Goal: Browse casually

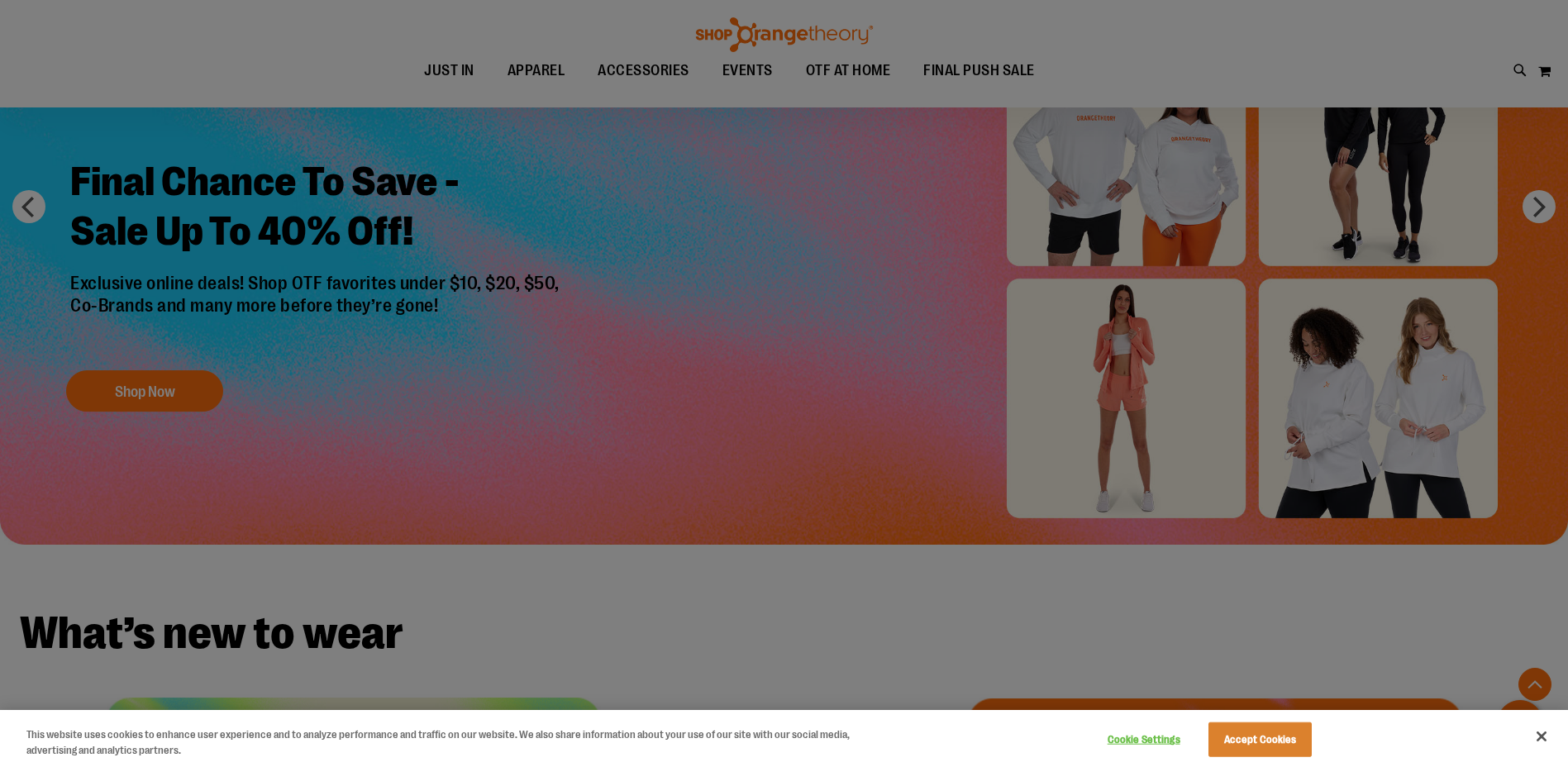
scroll to position [635, 0]
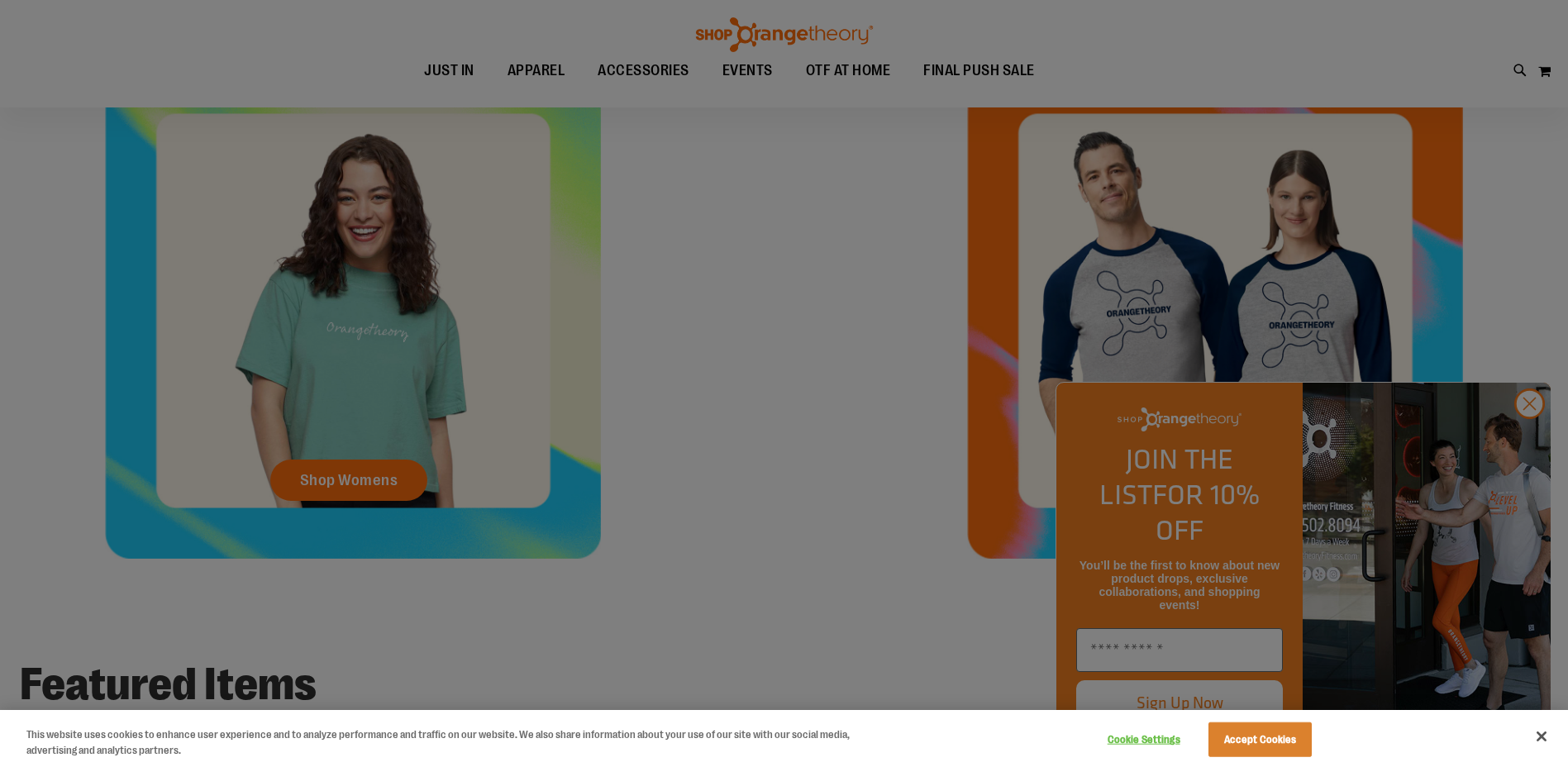
type input "**********"
click at [1281, 723] on button "Accept Cookies" at bounding box center [1260, 740] width 103 height 35
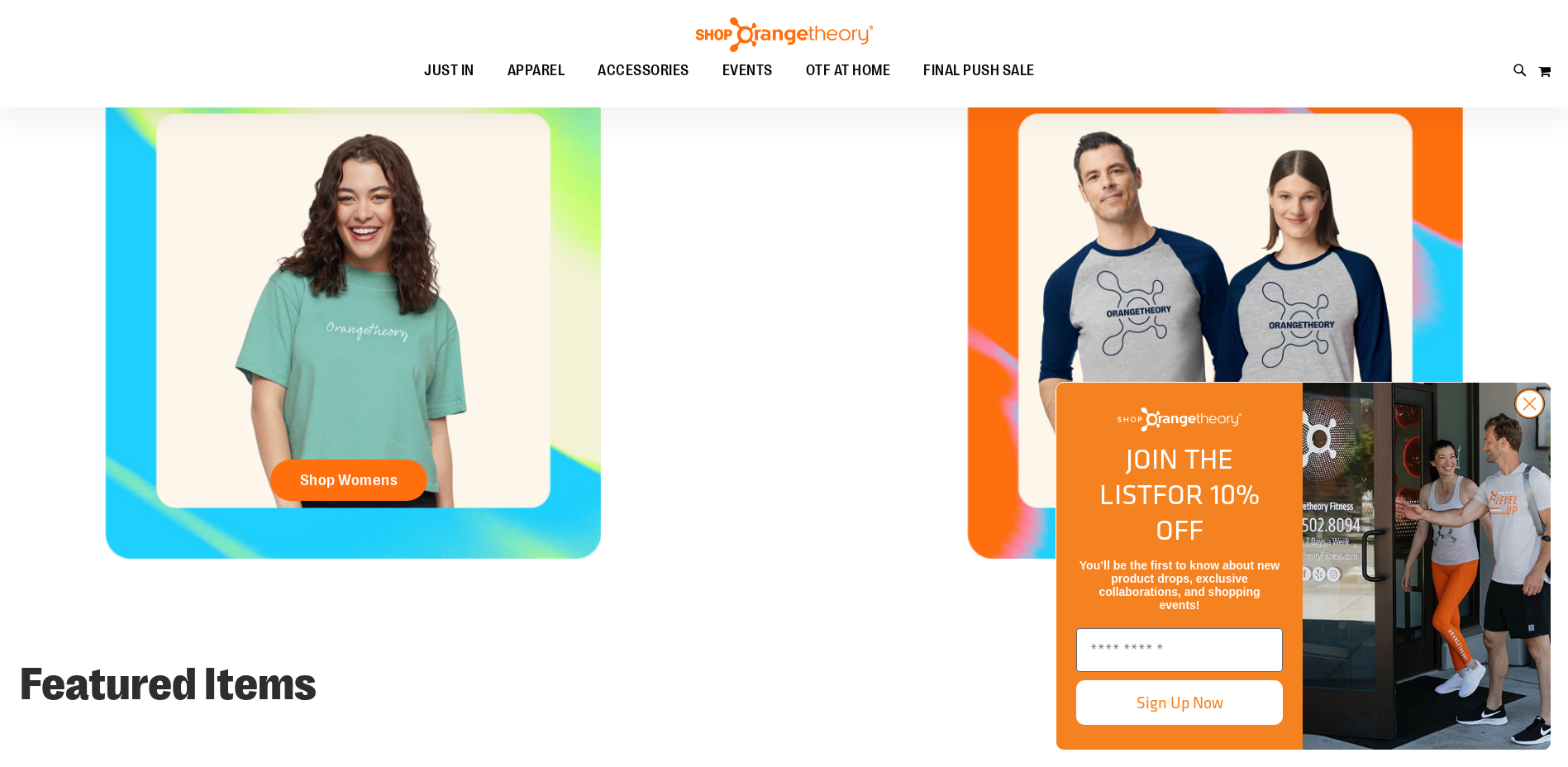
click at [1539, 417] on circle "Close dialog" at bounding box center [1530, 403] width 27 height 27
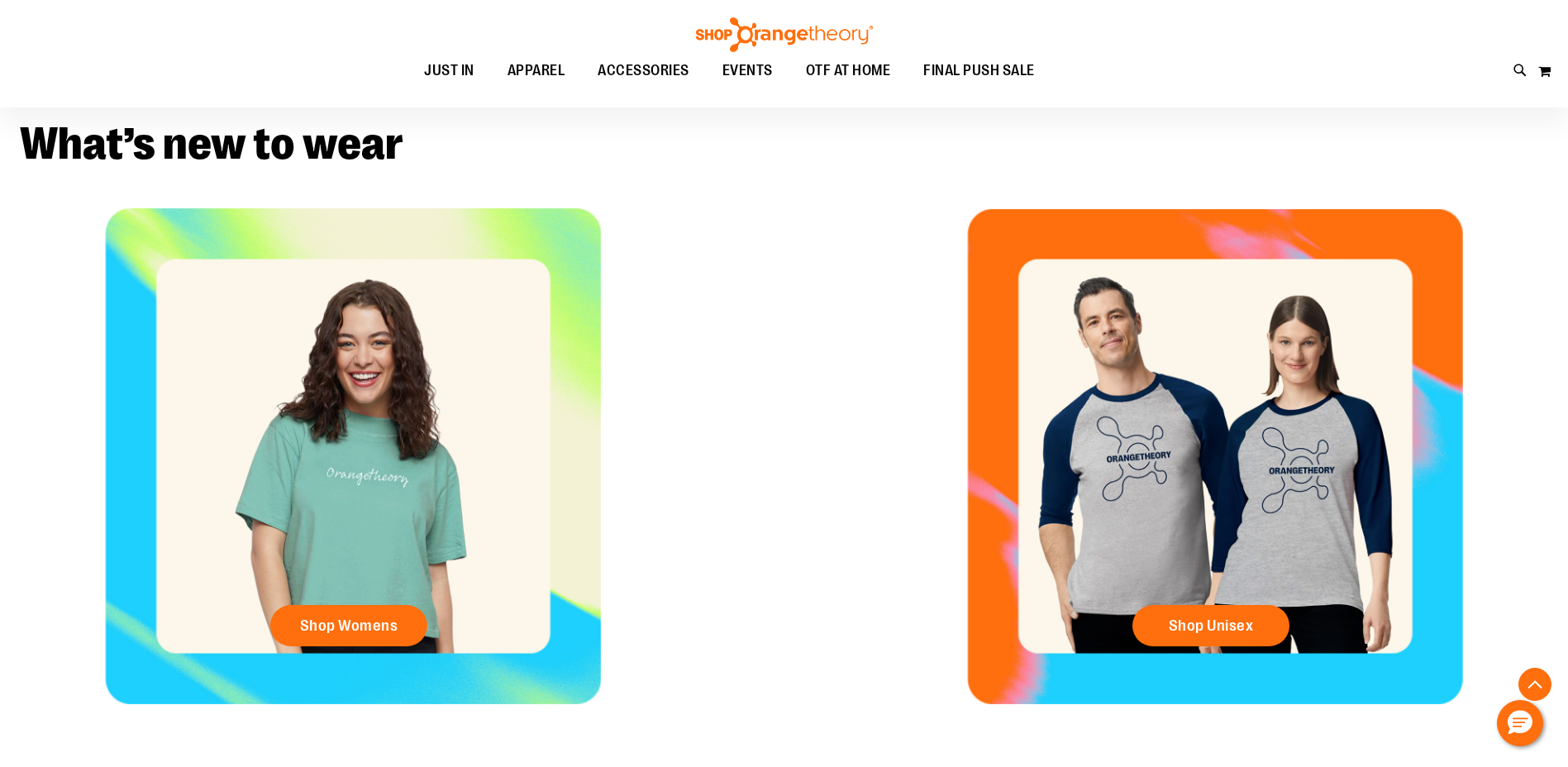
scroll to position [490, 0]
click at [420, 41] on div "Toggle Nav Search Popular Suggestions Advanced Search" at bounding box center [784, 54] width 1568 height 108
click at [457, 61] on span "JUST IN" at bounding box center [449, 70] width 51 height 37
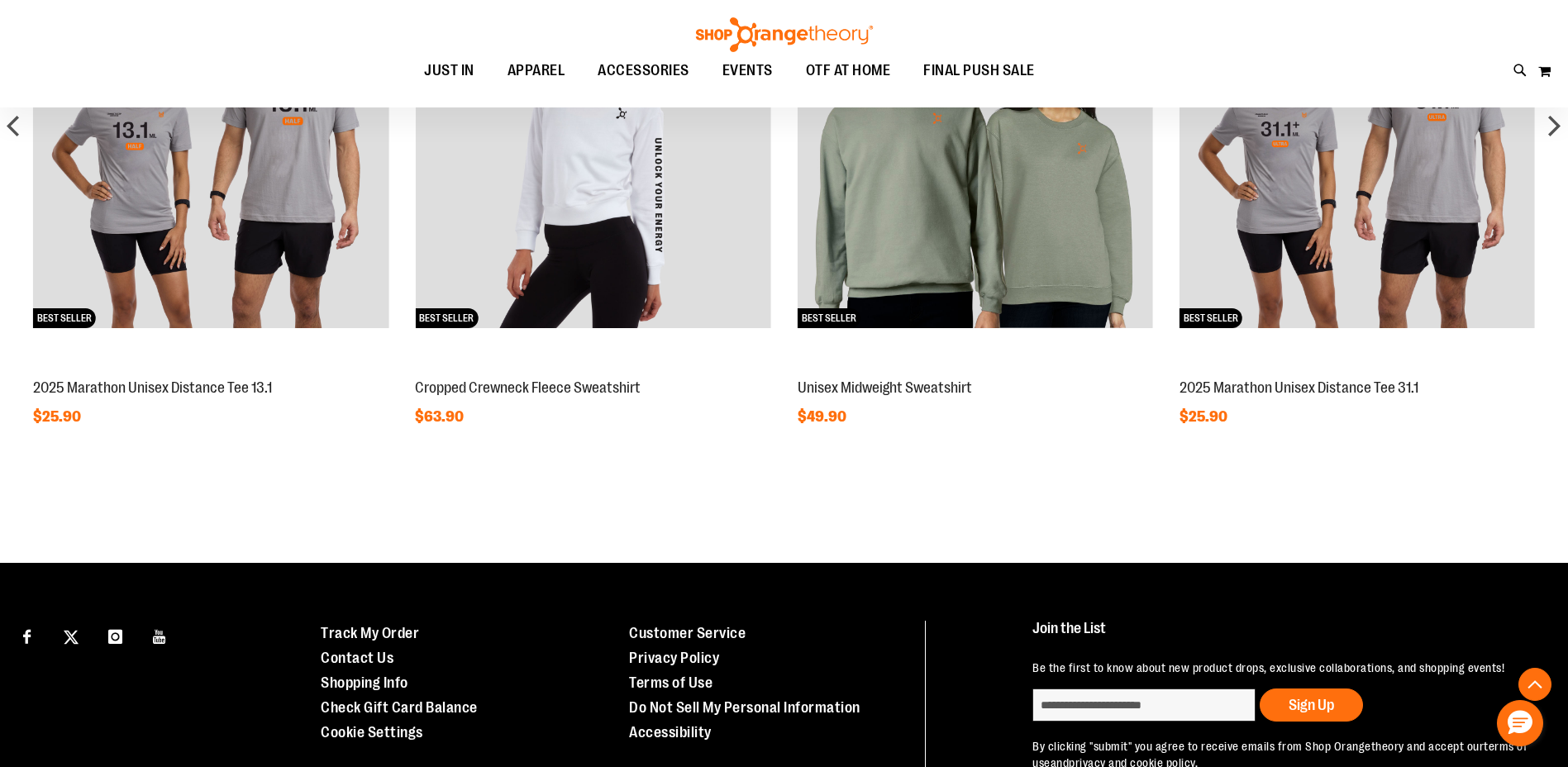
scroll to position [1718, 0]
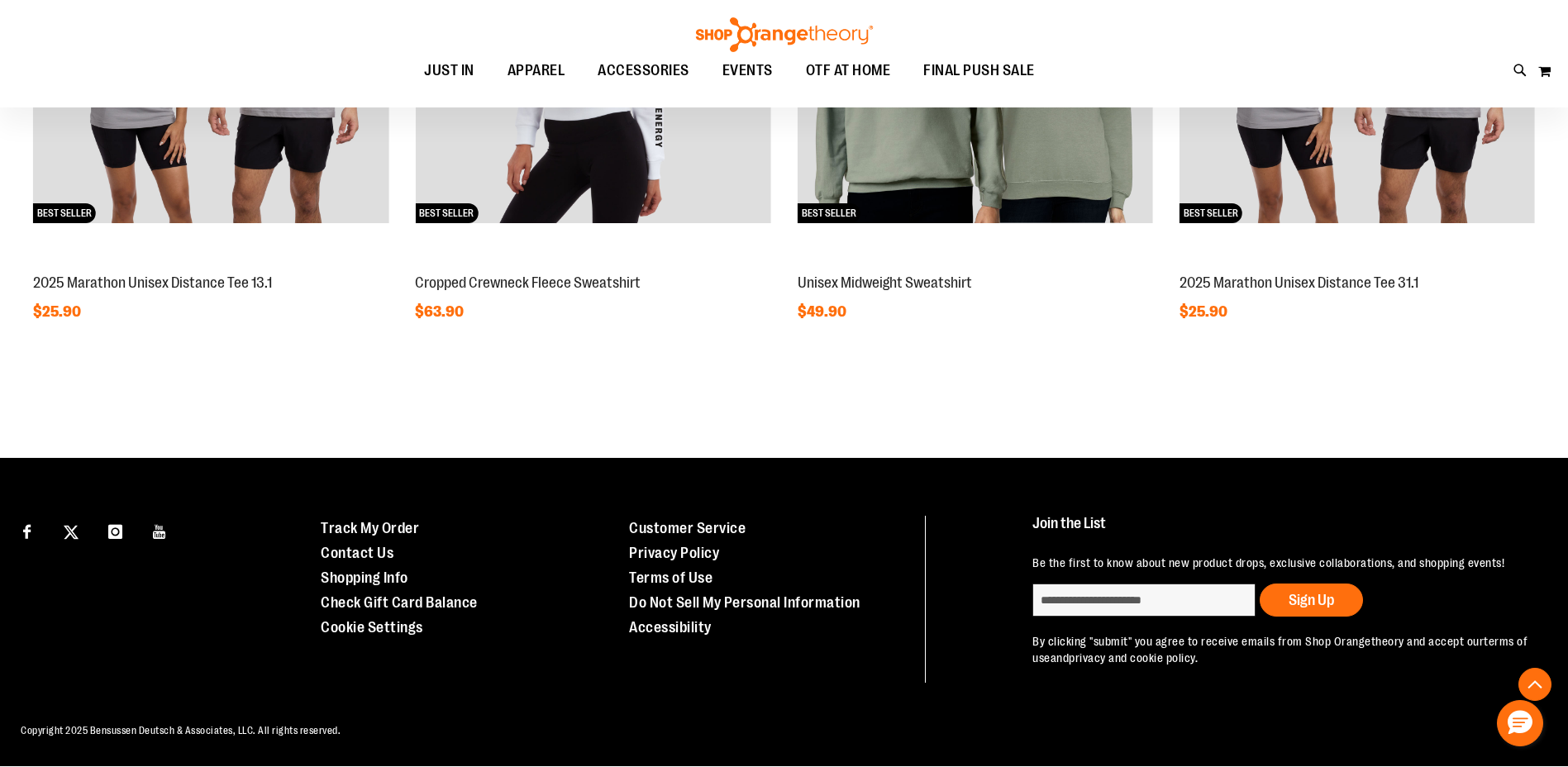
type input "**********"
click at [1100, 573] on div "Be the first to know about new product drops, exclusive collaborations, and sho…" at bounding box center [1281, 610] width 498 height 112
drag, startPoint x: 1100, startPoint y: 573, endPoint x: 988, endPoint y: 535, distance: 118.3
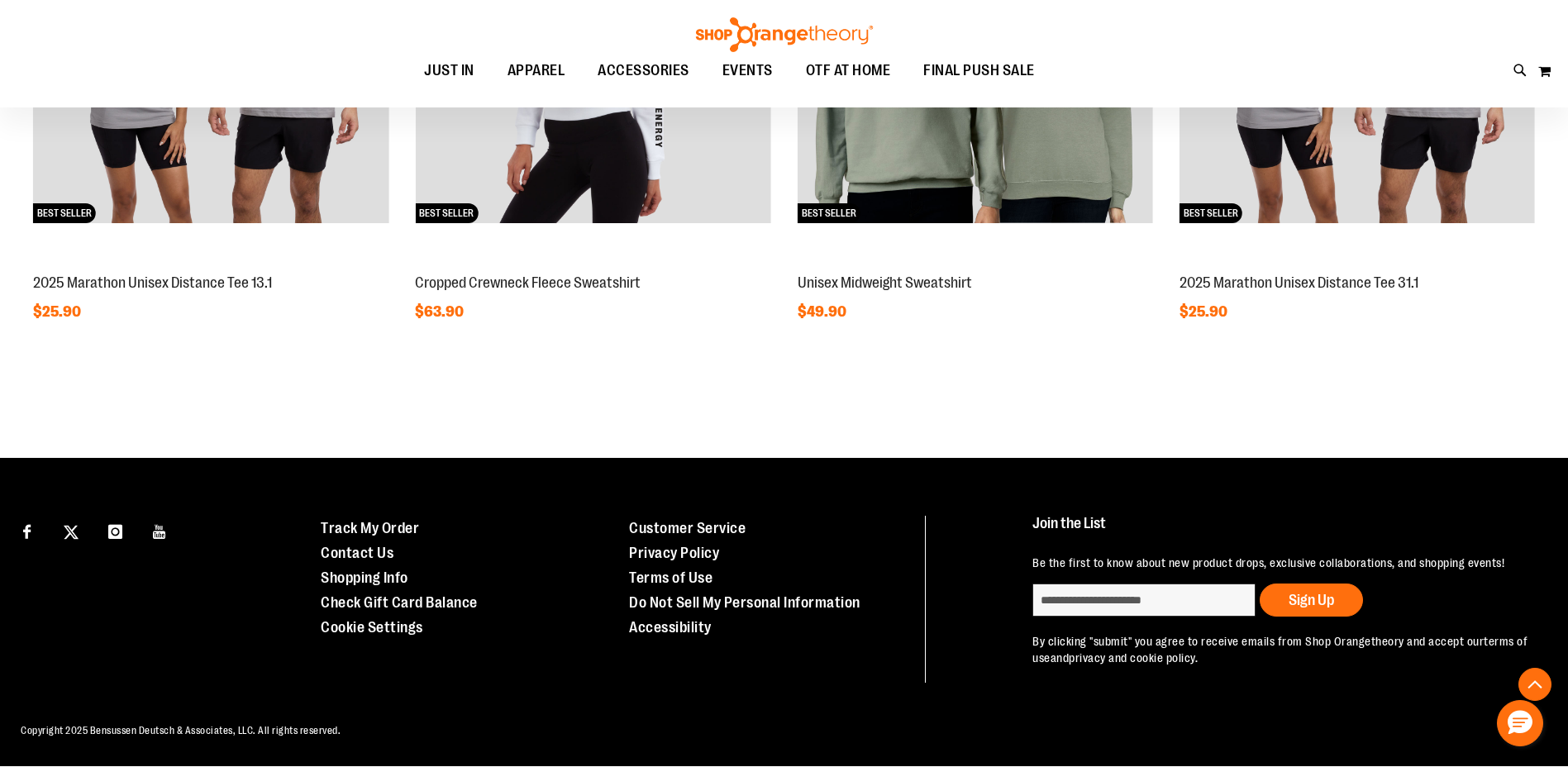
click at [988, 535] on div "Connect with Us Customer Service" at bounding box center [784, 599] width 1568 height 167
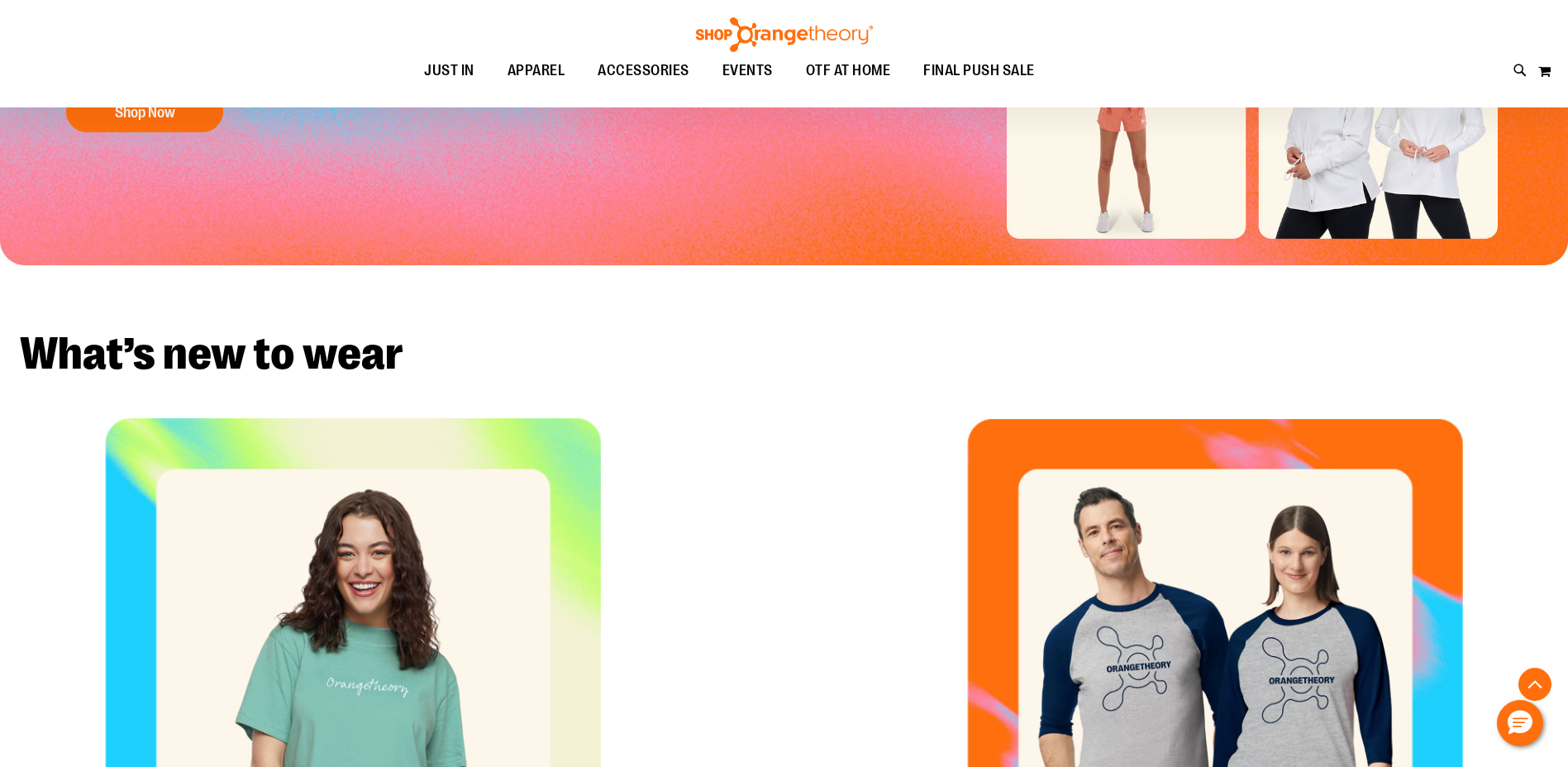
scroll to position [0, 0]
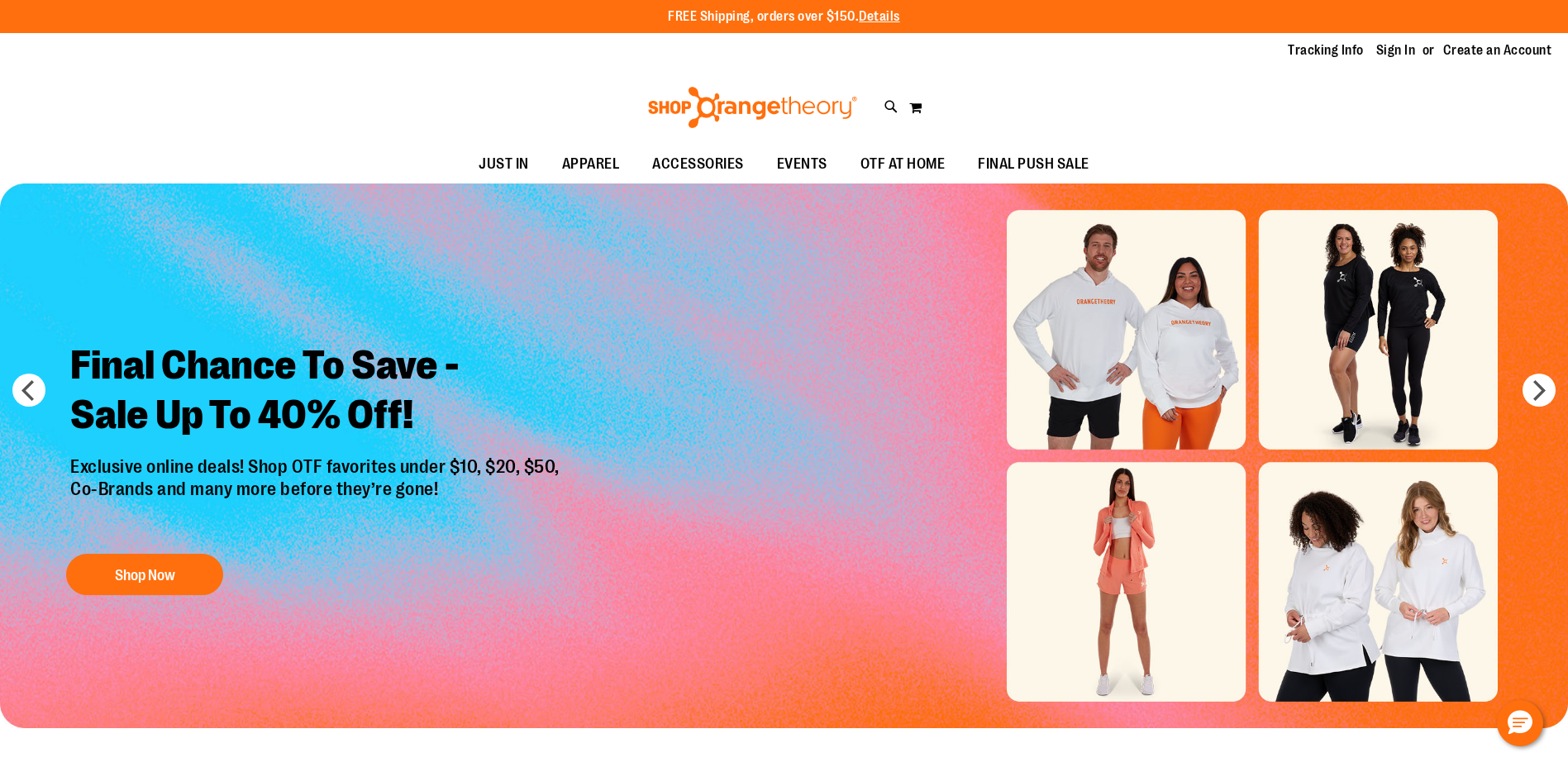
click at [1288, 127] on div "Toggle Nav Search Popular Suggestions Advanced Search" at bounding box center [784, 108] width 1568 height 76
